Goal: Task Accomplishment & Management: Use online tool/utility

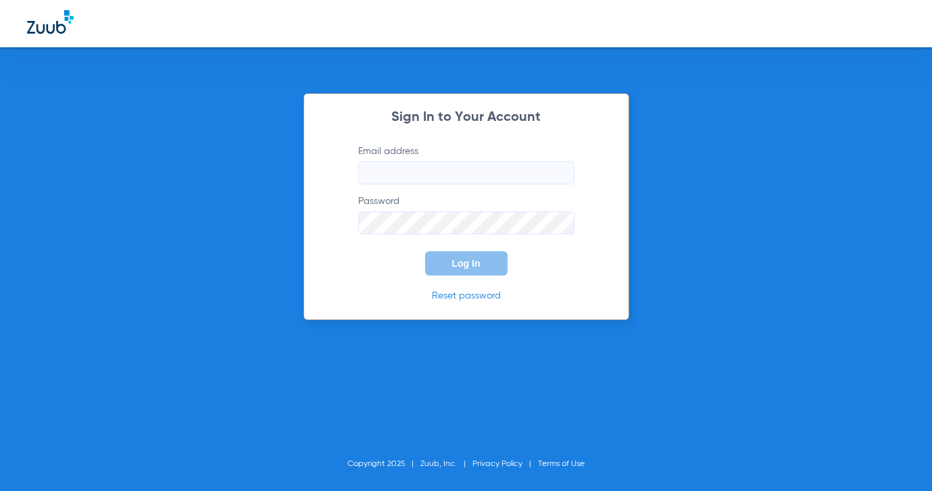
click at [836, 170] on div "Sign In to Your Account Email address Password Log In Reset password Copyright …" at bounding box center [466, 245] width 932 height 491
click at [409, 167] on input "Email address" at bounding box center [466, 172] width 216 height 23
paste input "[EMAIL_ADDRESS][DOMAIN_NAME]"
type input "[EMAIL_ADDRESS][DOMAIN_NAME]"
click at [640, 443] on div "Sign In to Your Account Email address [EMAIL_ADDRESS][DOMAIN_NAME] Password Log…" at bounding box center [466, 245] width 932 height 491
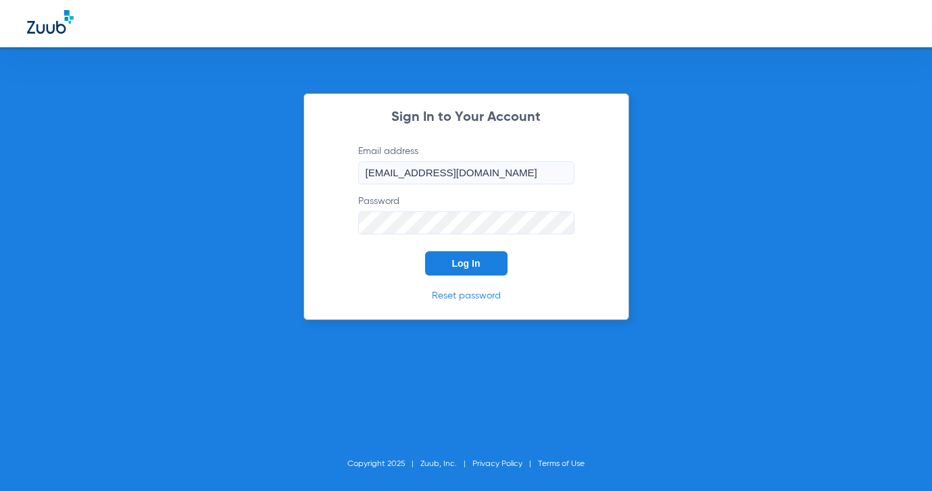
click at [471, 264] on span "Log In" at bounding box center [466, 263] width 28 height 11
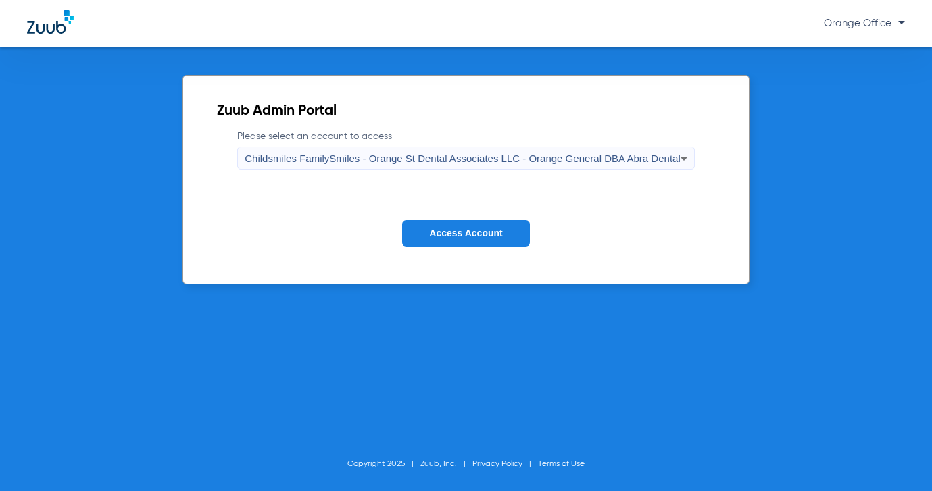
click at [495, 237] on span "Access Account" at bounding box center [465, 233] width 73 height 11
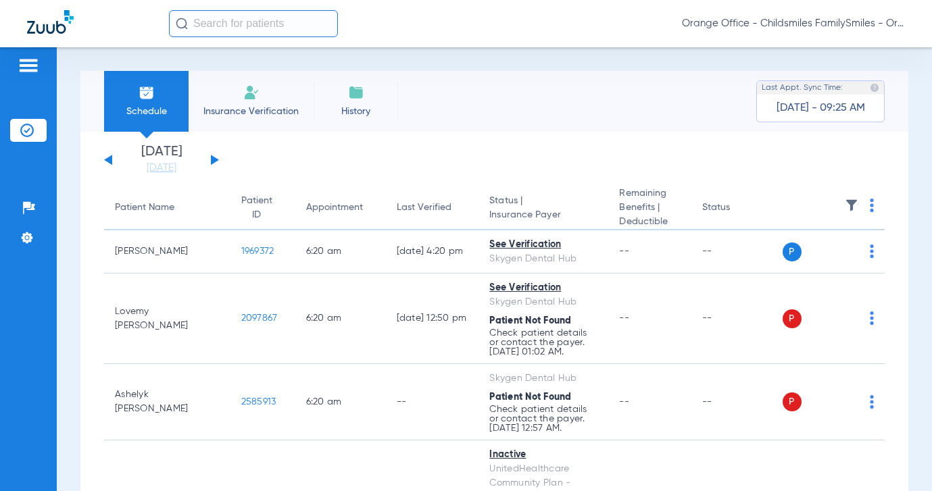
click at [213, 161] on button at bounding box center [215, 160] width 8 height 10
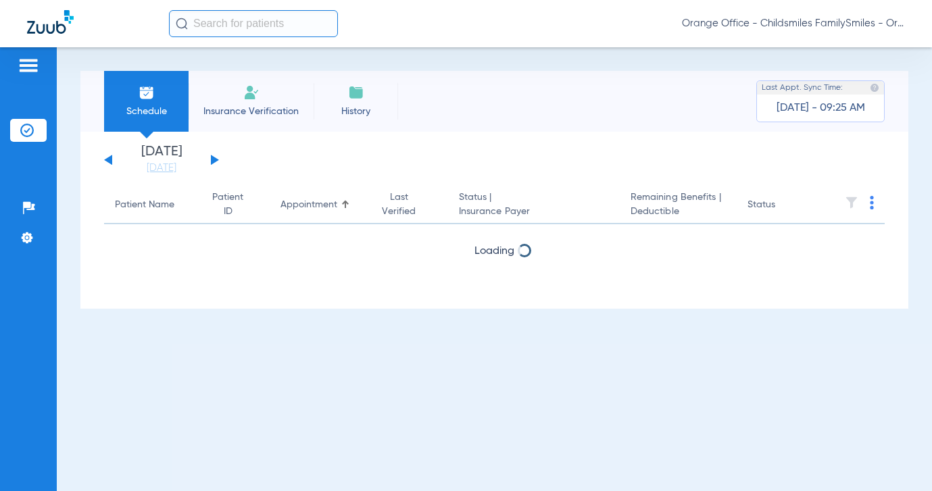
click at [213, 161] on button at bounding box center [215, 160] width 8 height 10
click at [109, 159] on button at bounding box center [108, 160] width 8 height 10
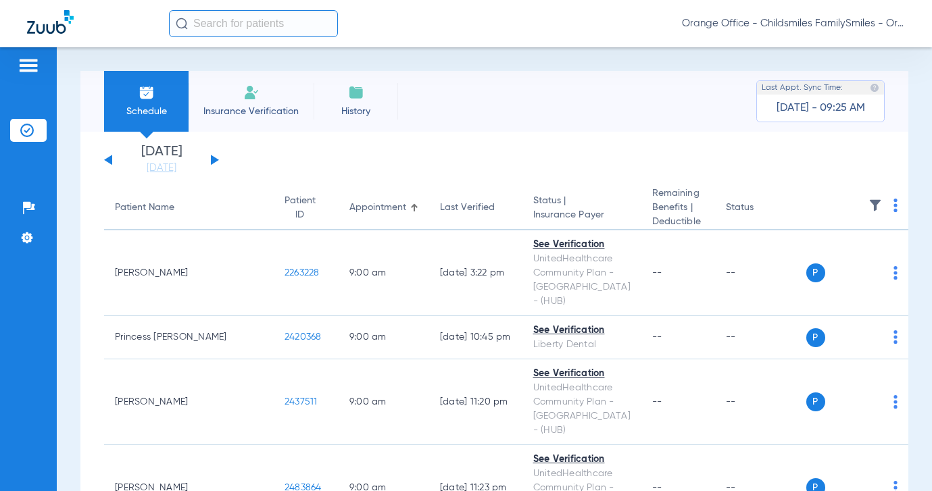
click at [893, 206] on img at bounding box center [895, 206] width 4 height 14
click at [805, 257] on span "Verify All" at bounding box center [809, 259] width 84 height 9
